Goal: Task Accomplishment & Management: Complete application form

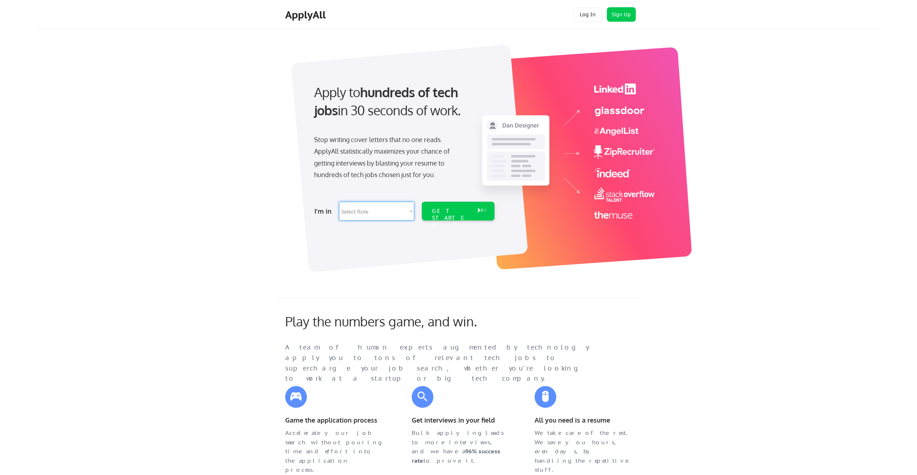
click at [362, 213] on select "Select Role Software Engineering Product Management Customer Success Sales UI/U…" at bounding box center [376, 211] width 75 height 19
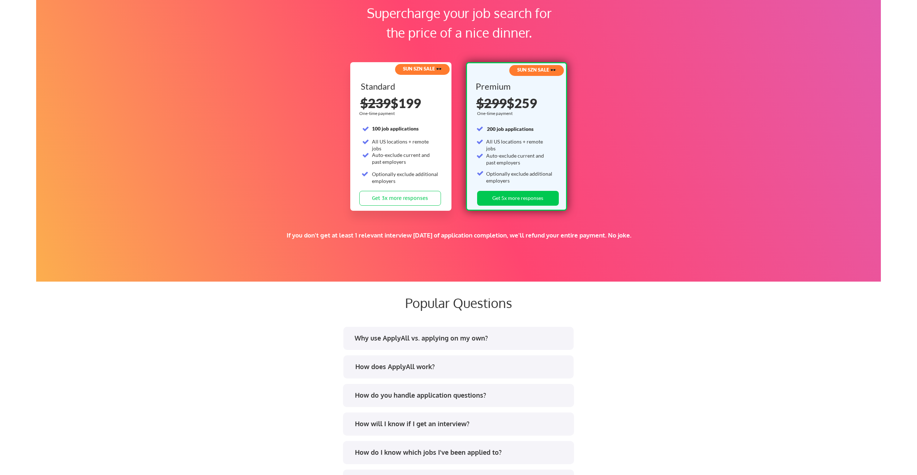
scroll to position [1193, 0]
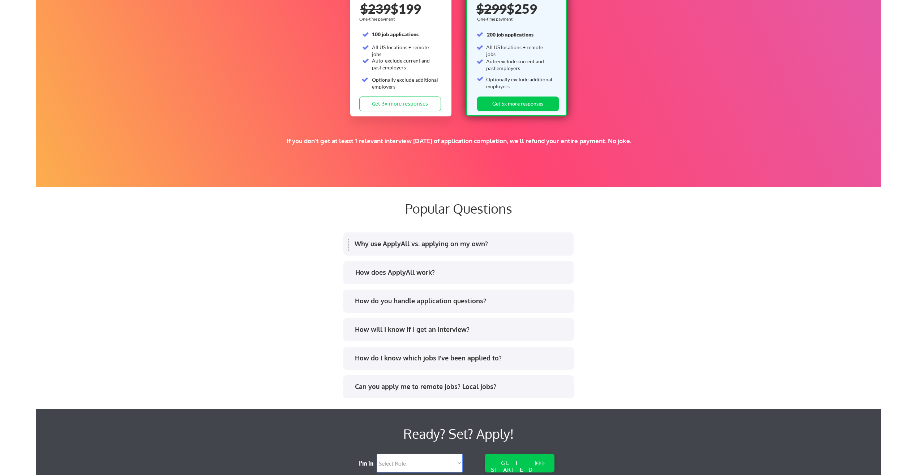
click at [410, 244] on div "Why use ApplyAll vs. applying on my own?" at bounding box center [461, 243] width 212 height 9
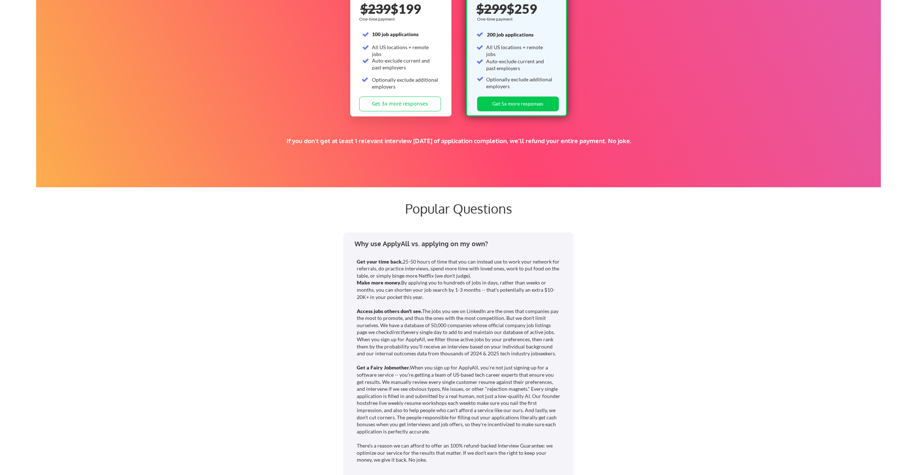
click at [410, 244] on div "Why use ApplyAll vs. applying on my own?" at bounding box center [461, 243] width 212 height 9
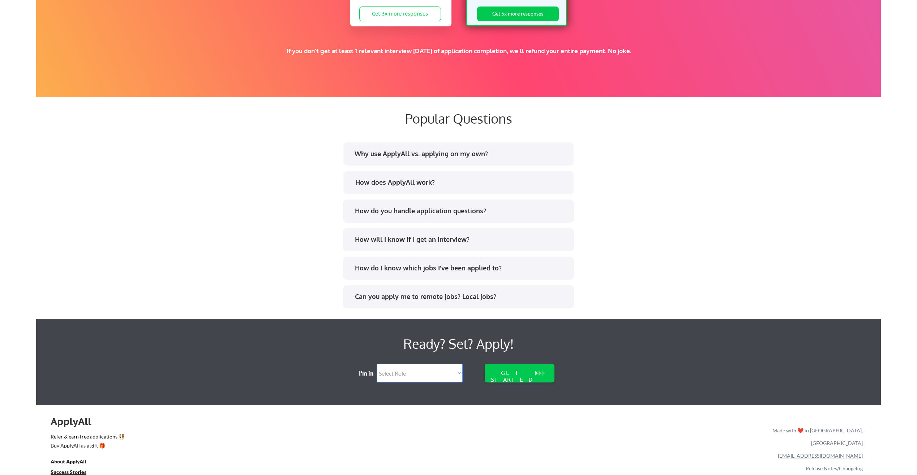
scroll to position [1301, 0]
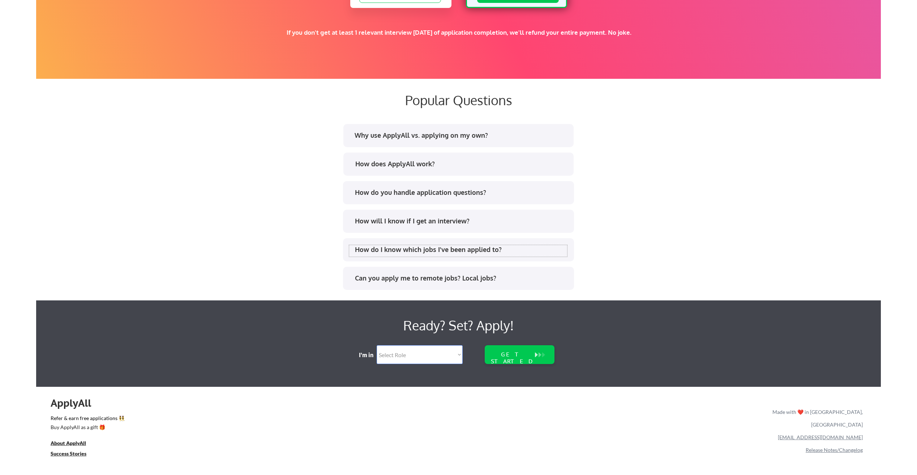
click at [394, 254] on div "How do I know which jobs I've been applied to?" at bounding box center [458, 251] width 218 height 12
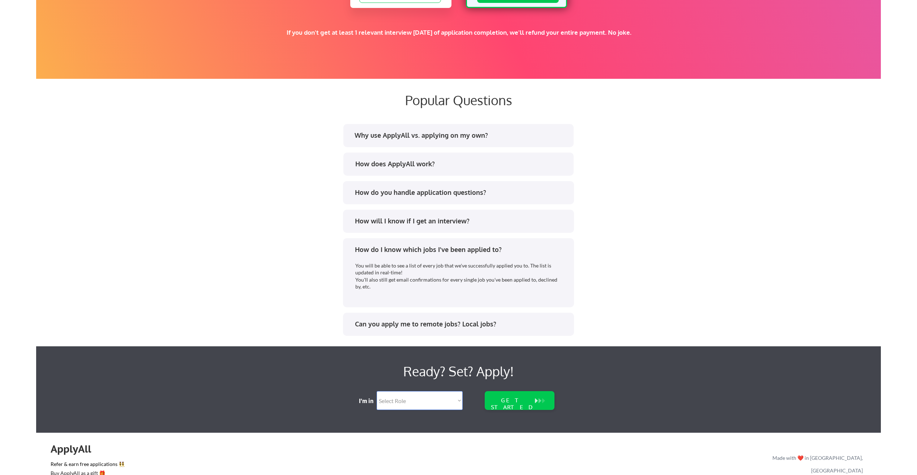
click at [394, 254] on div "How do I know which jobs I've been applied to?" at bounding box center [458, 251] width 218 height 12
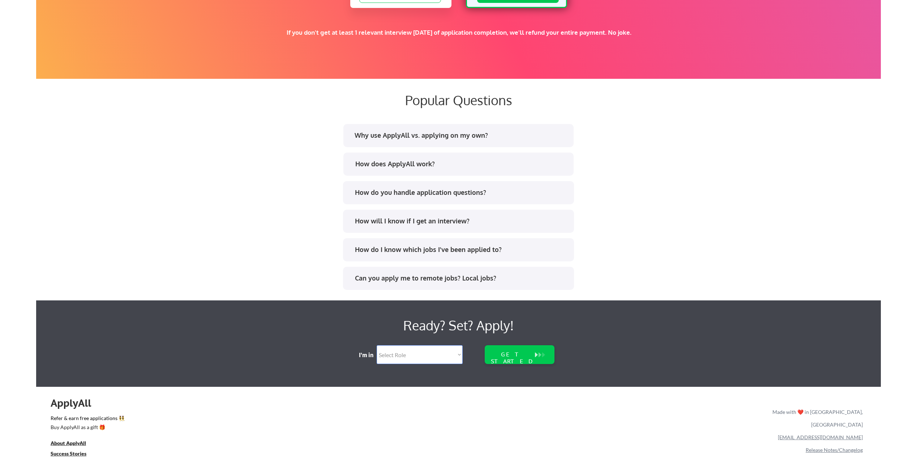
click at [397, 275] on div "Can you apply me to remote jobs? Local jobs?" at bounding box center [461, 278] width 212 height 9
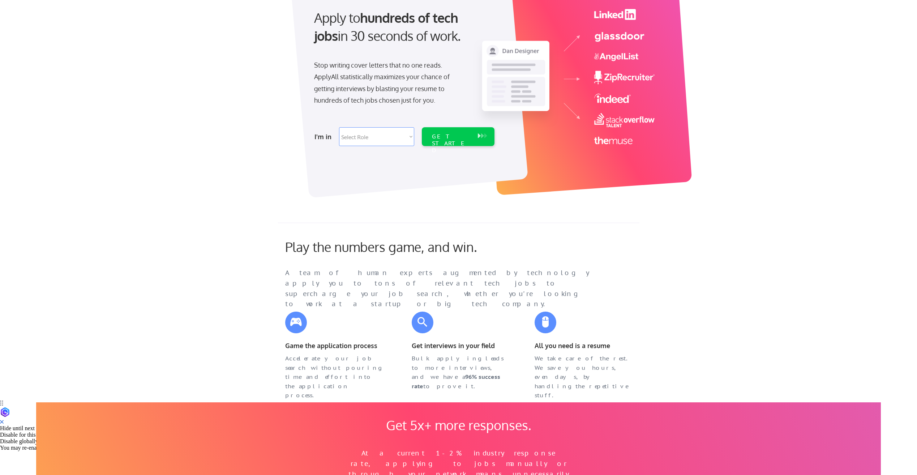
scroll to position [0, 0]
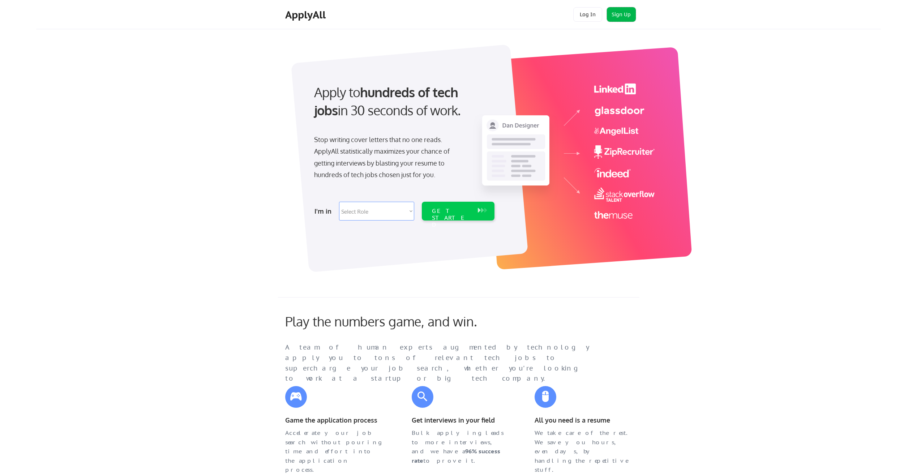
click at [628, 15] on button "Sign Up" at bounding box center [621, 14] width 29 height 14
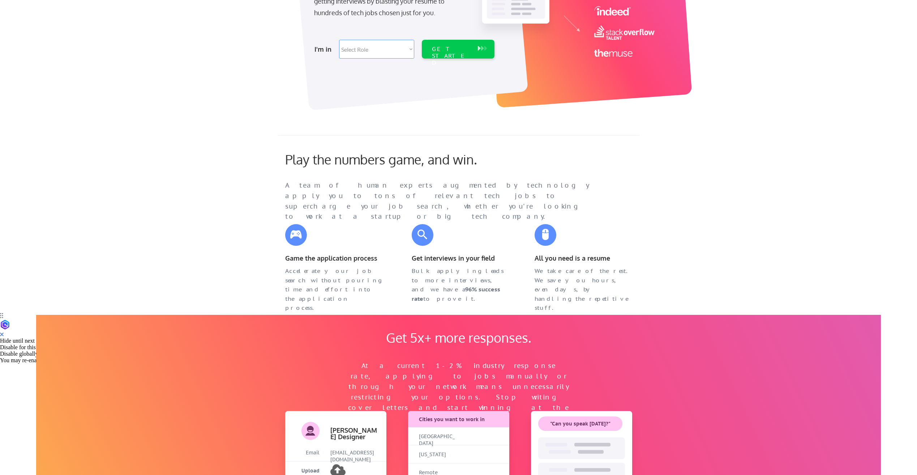
scroll to position [181, 0]
